Goal: Task Accomplishment & Management: Complete application form

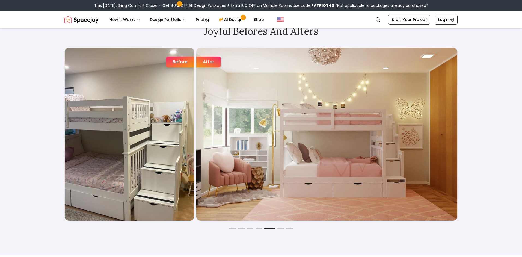
scroll to position [920, 0]
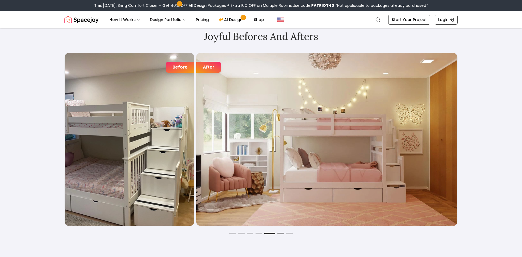
click at [280, 233] on button "Go to slide 6" at bounding box center [280, 234] width 7 height 2
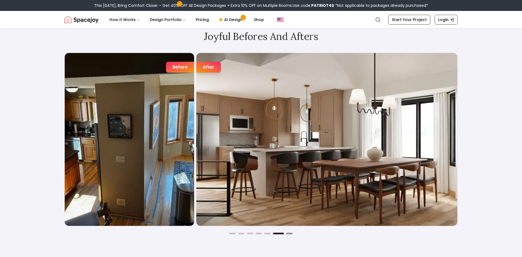
click at [288, 233] on button "Go to slide 7" at bounding box center [289, 234] width 7 height 2
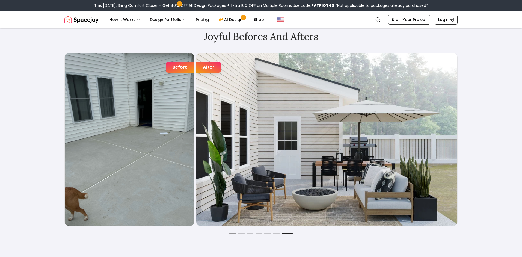
click at [232, 234] on button "Go to slide 1" at bounding box center [232, 234] width 7 height 2
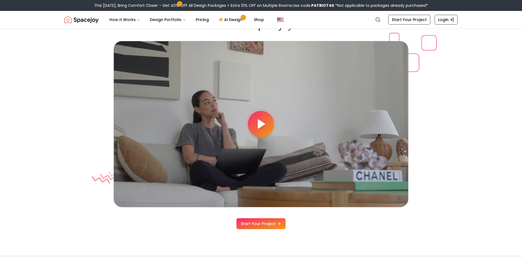
scroll to position [1485, 0]
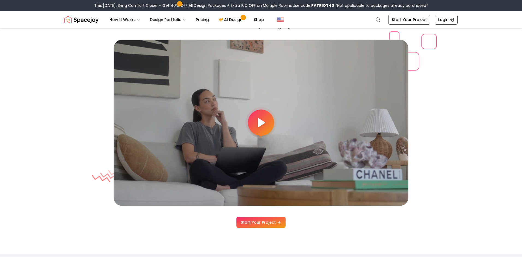
click at [268, 125] on div at bounding box center [261, 122] width 26 height 26
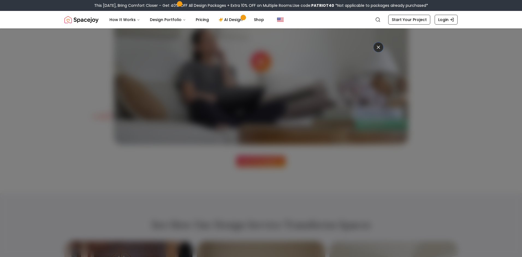
scroll to position [1533, 0]
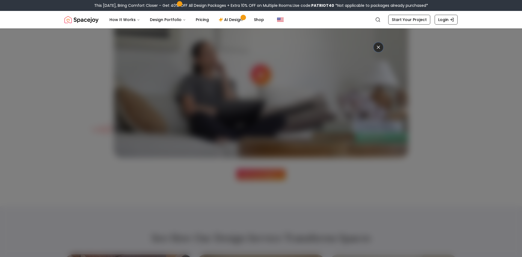
click at [379, 48] on icon at bounding box center [378, 47] width 5 height 5
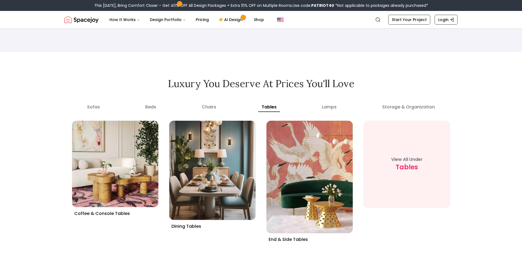
scroll to position [2009, 0]
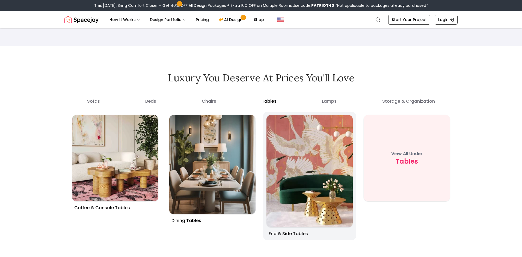
click at [308, 186] on img at bounding box center [309, 171] width 91 height 118
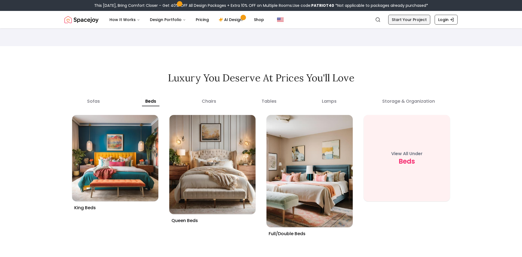
click at [419, 21] on link "Start Your Project" at bounding box center [409, 20] width 42 height 10
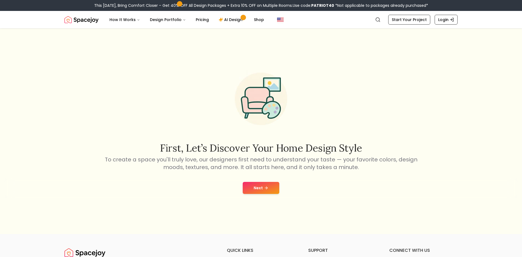
click at [263, 189] on button "Next" at bounding box center [261, 188] width 37 height 12
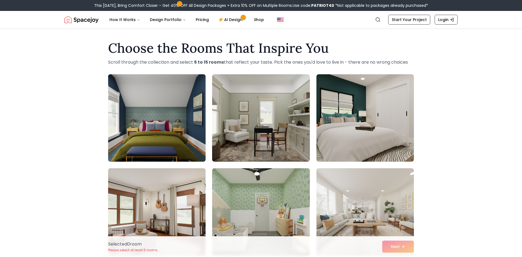
click at [179, 119] on img at bounding box center [157, 118] width 102 height 92
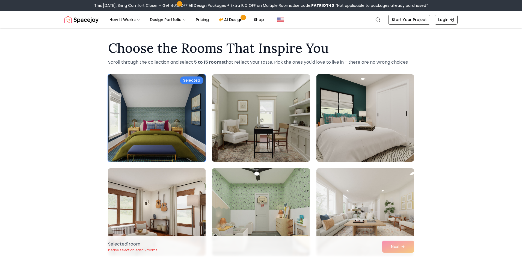
drag, startPoint x: 221, startPoint y: 123, endPoint x: 283, endPoint y: 129, distance: 62.2
click at [221, 124] on img at bounding box center [261, 118] width 102 height 92
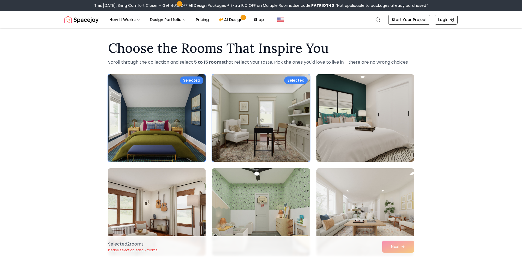
drag, startPoint x: 327, startPoint y: 130, endPoint x: 331, endPoint y: 145, distance: 15.7
click at [327, 130] on img at bounding box center [365, 118] width 102 height 92
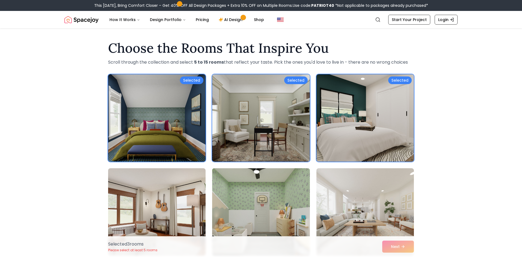
click at [294, 194] on img at bounding box center [261, 212] width 102 height 92
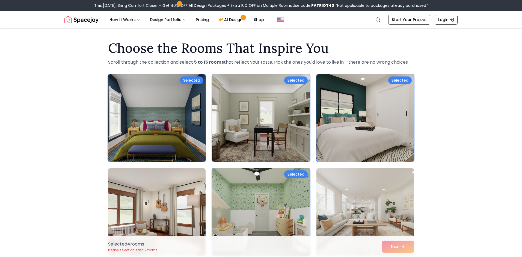
click at [371, 209] on img at bounding box center [365, 212] width 102 height 92
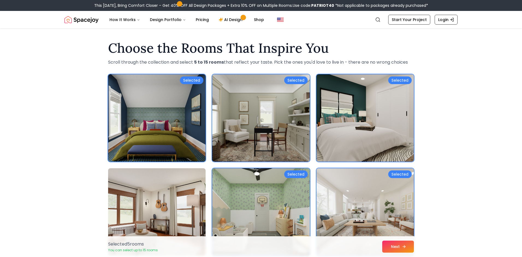
click at [394, 245] on button "Next" at bounding box center [398, 247] width 32 height 12
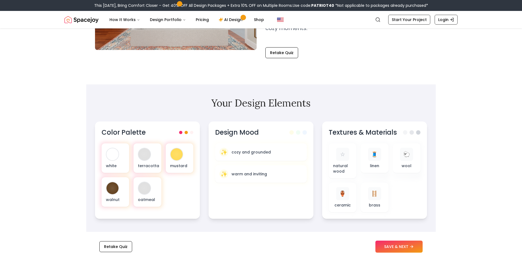
scroll to position [124, 0]
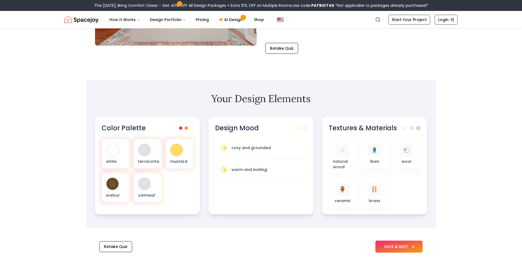
click at [399, 246] on button "SAVE & NEXT" at bounding box center [398, 247] width 47 height 12
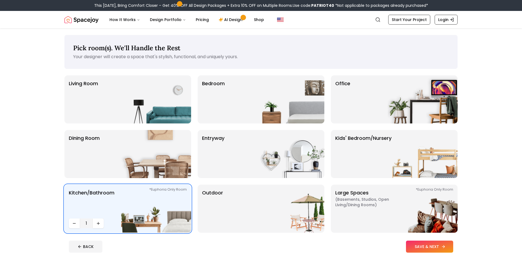
click at [435, 245] on button "SAVE & NEXT" at bounding box center [429, 247] width 47 height 12
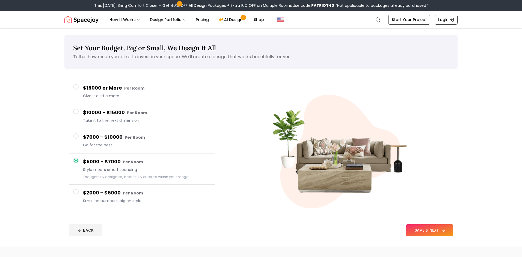
click at [432, 228] on button "SAVE & NEXT" at bounding box center [429, 230] width 47 height 12
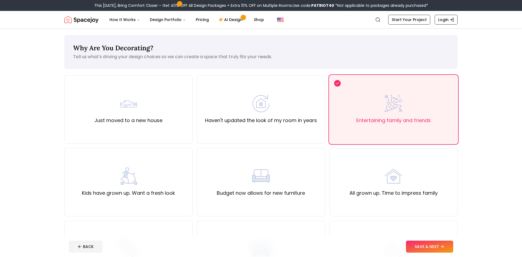
click at [432, 228] on div "Just got hitched" at bounding box center [394, 255] width 128 height 68
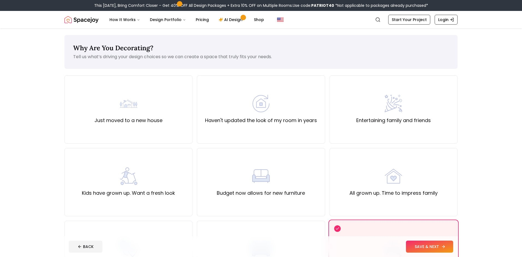
click at [431, 246] on button "SAVE & NEXT" at bounding box center [429, 247] width 47 height 12
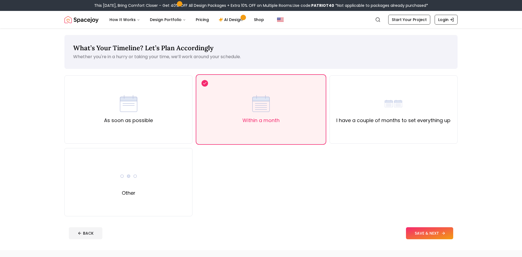
click at [431, 237] on button "SAVE & NEXT" at bounding box center [429, 233] width 47 height 12
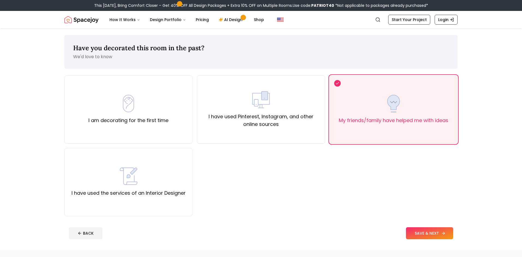
click at [432, 235] on button "SAVE & NEXT" at bounding box center [429, 233] width 47 height 12
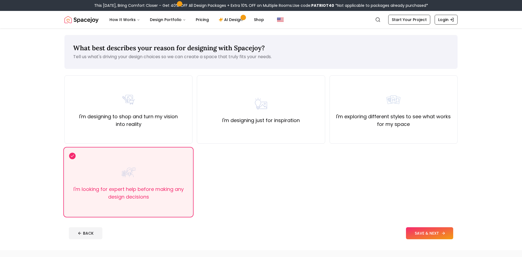
click at [432, 235] on button "SAVE & NEXT" at bounding box center [429, 233] width 47 height 12
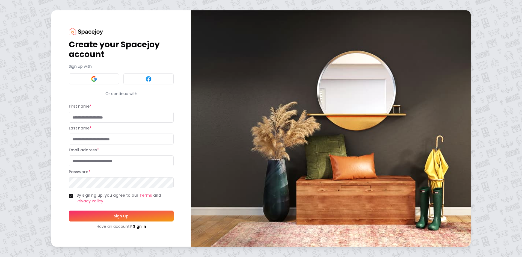
click at [97, 117] on input "First name *" at bounding box center [121, 117] width 105 height 11
click at [89, 119] on input "First name *" at bounding box center [121, 117] width 105 height 11
type input "******"
type input "***"
type input "**********"
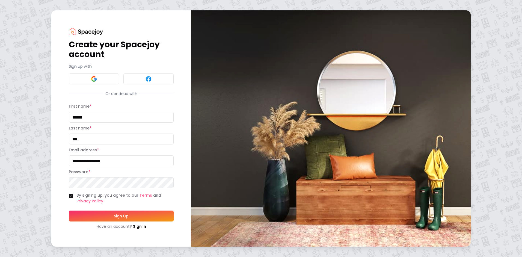
click at [114, 218] on button "Sign Up" at bounding box center [121, 216] width 105 height 11
